Goal: Find specific page/section: Find specific page/section

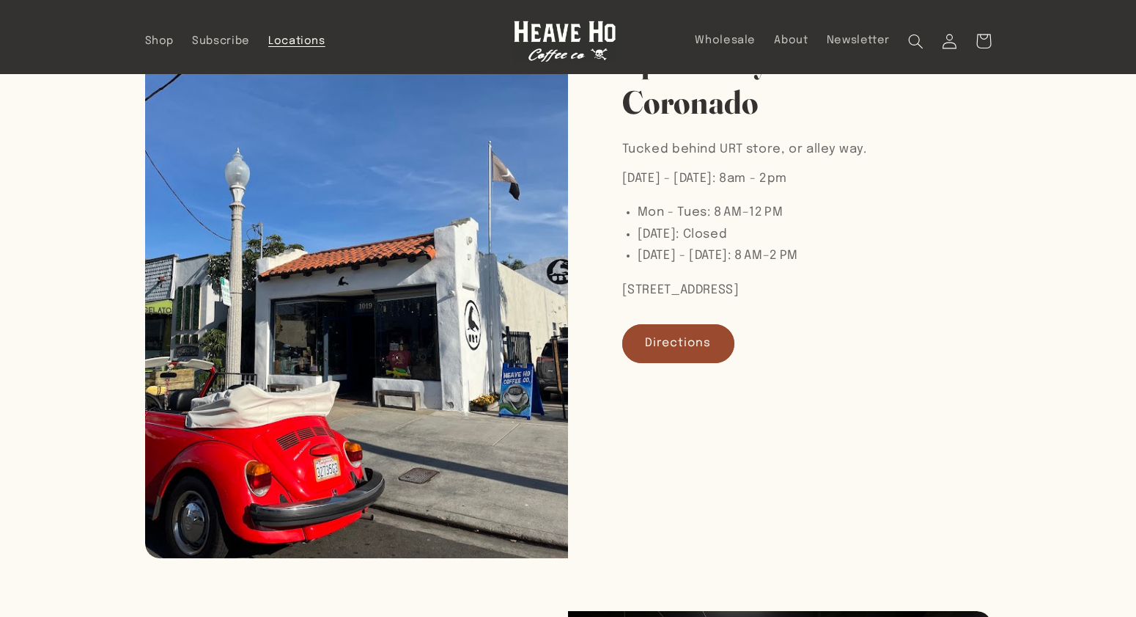
scroll to position [234, 0]
